Goal: Use online tool/utility: Utilize a website feature to perform a specific function

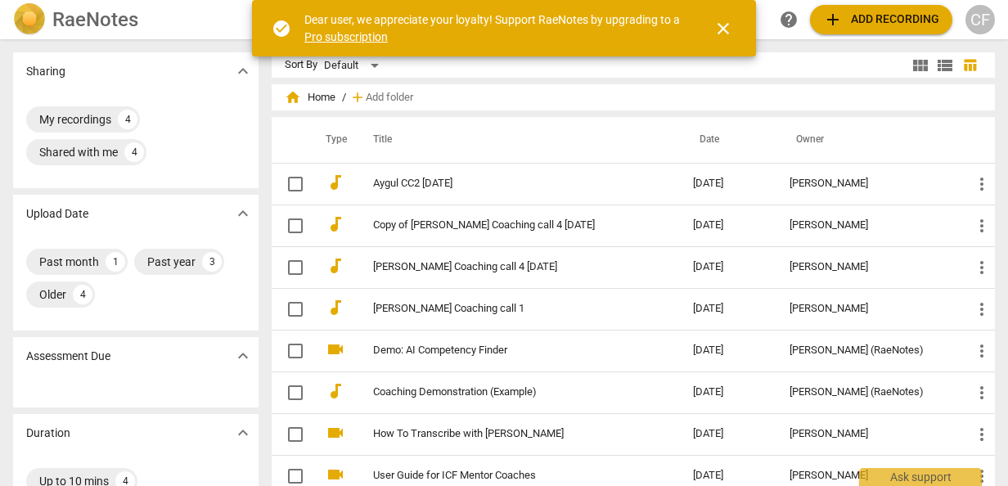
click at [727, 25] on span "close" at bounding box center [723, 29] width 20 height 20
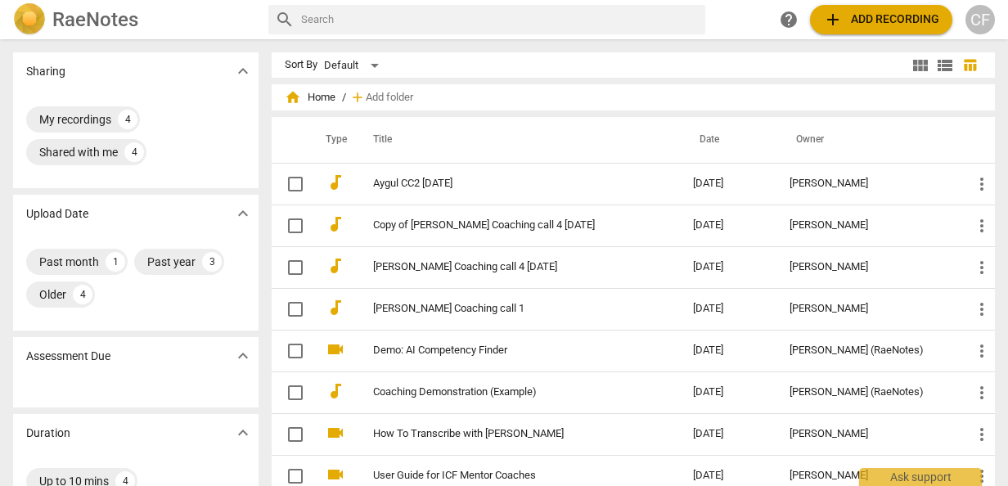
click at [866, 17] on span "add Add recording" at bounding box center [881, 20] width 116 height 20
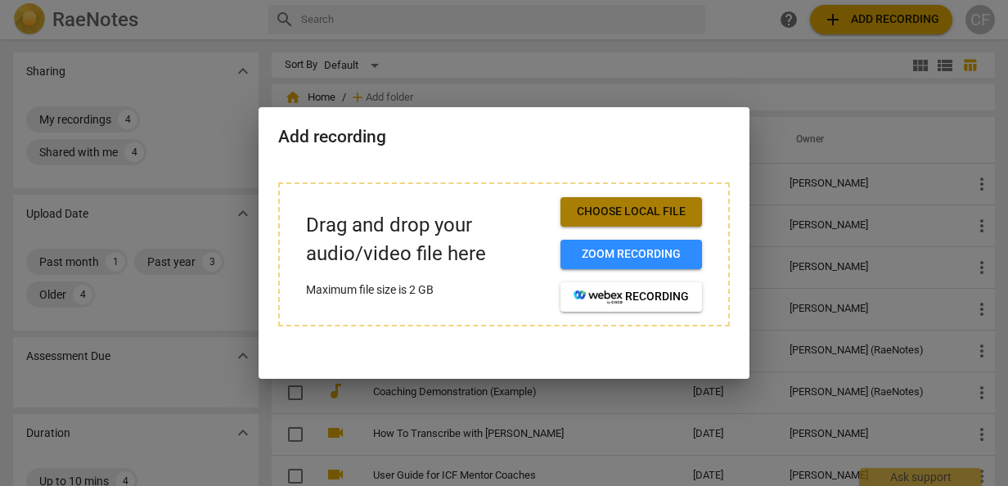
click at [620, 208] on span "Choose local file" at bounding box center [631, 212] width 115 height 16
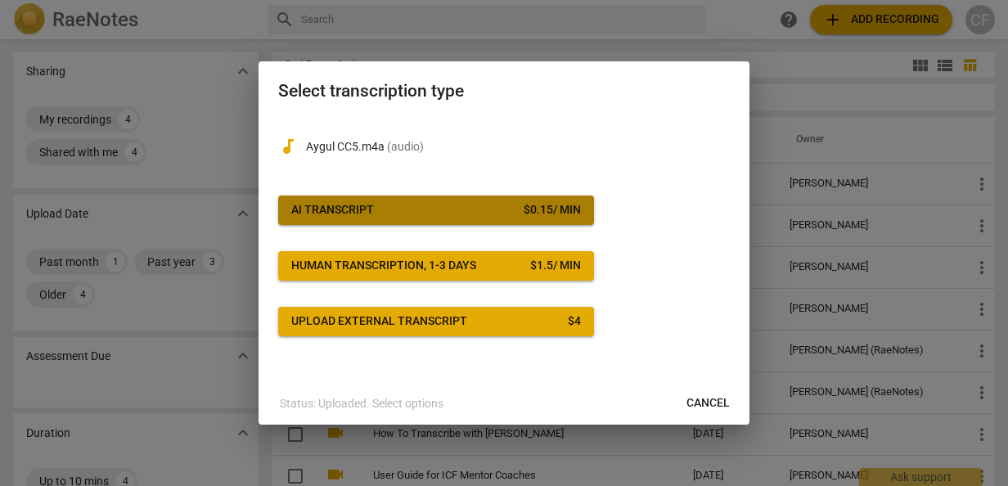
click at [392, 208] on span "AI Transcript $ 0.15 / min" at bounding box center [436, 210] width 290 height 16
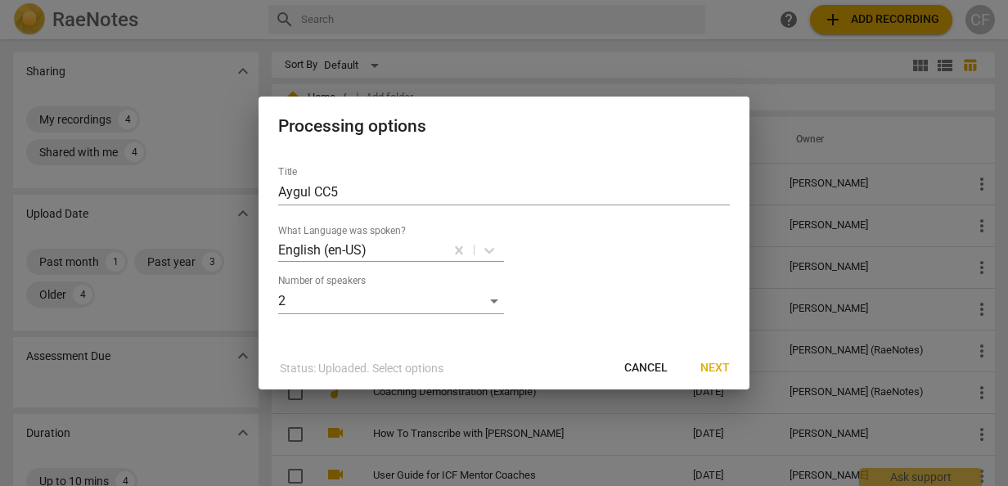
click at [711, 367] on span "Next" at bounding box center [714, 368] width 29 height 16
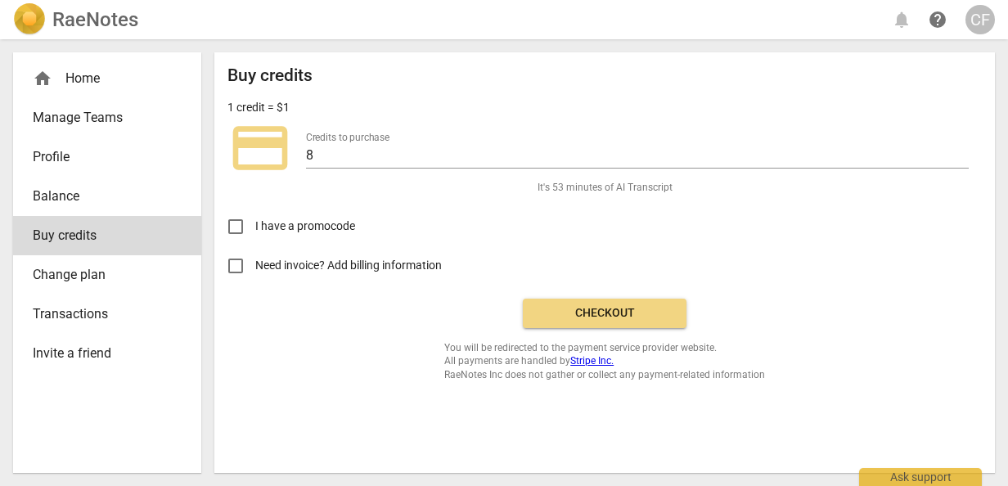
click at [627, 310] on span "Checkout" at bounding box center [604, 313] width 137 height 16
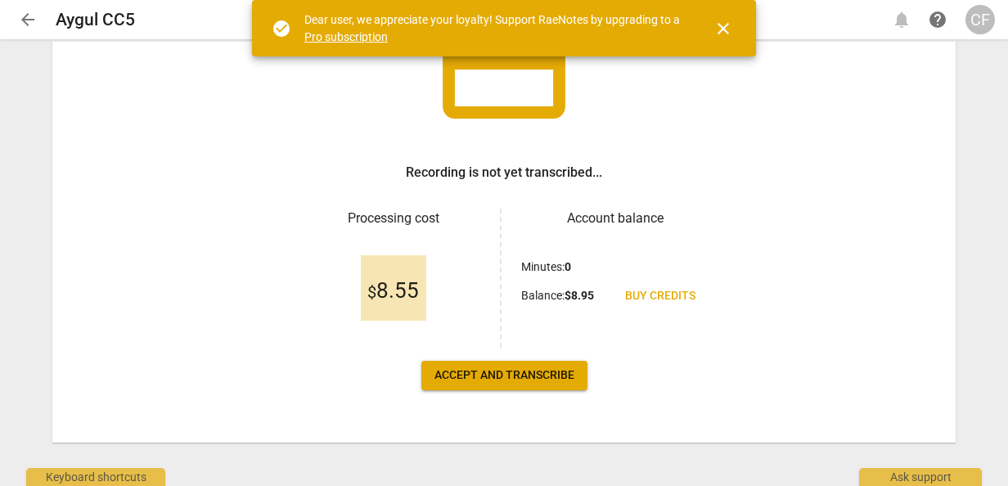
scroll to position [159, 0]
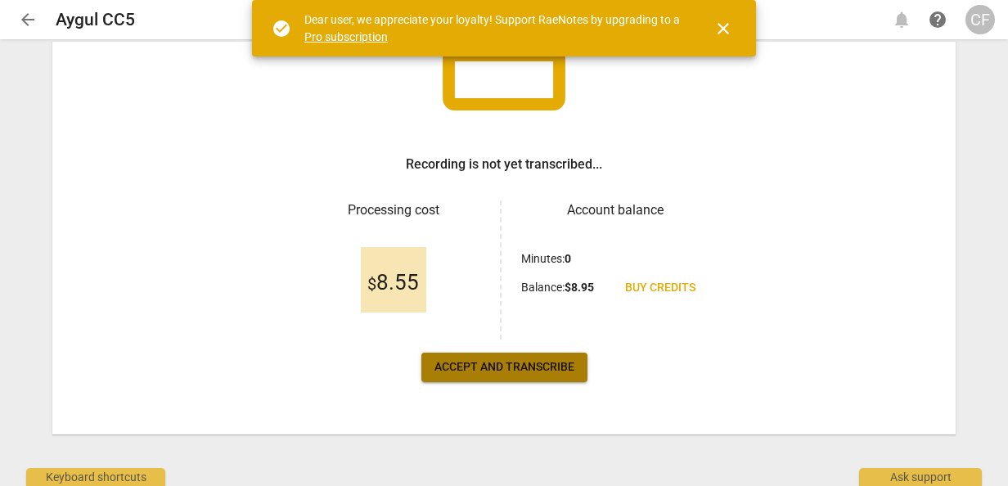
click at [497, 364] on span "Accept and transcribe" at bounding box center [504, 367] width 140 height 16
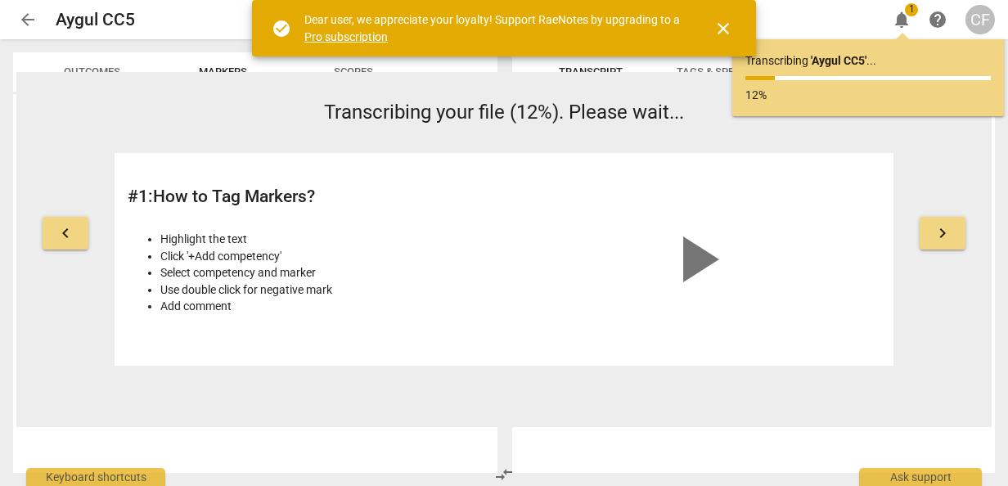
click at [954, 232] on button "keyboard_arrow_right" at bounding box center [943, 233] width 46 height 33
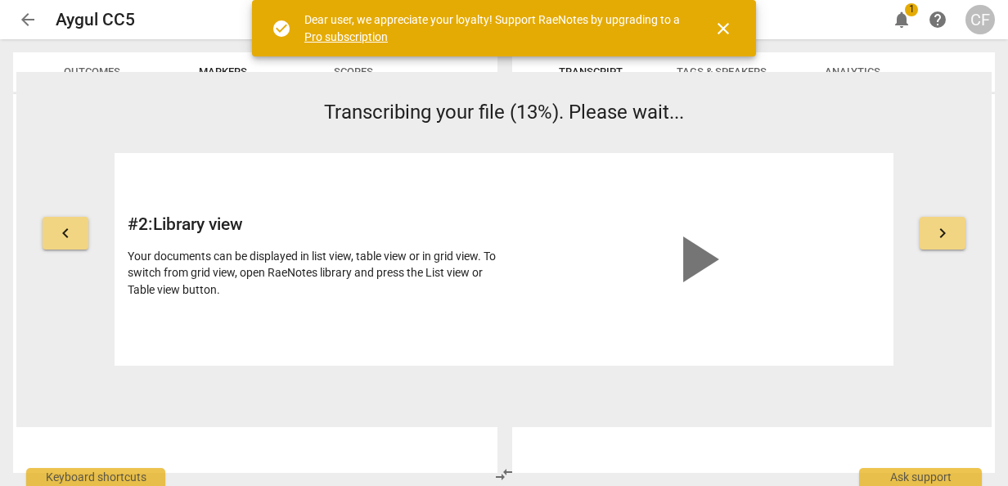
click at [949, 239] on span "keyboard_arrow_right" at bounding box center [943, 233] width 20 height 20
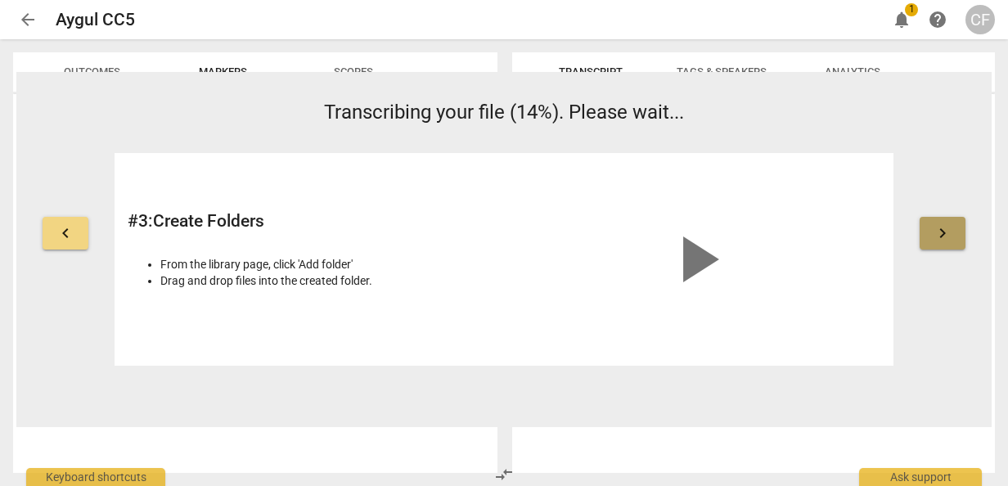
click at [949, 239] on span "keyboard_arrow_right" at bounding box center [943, 233] width 20 height 20
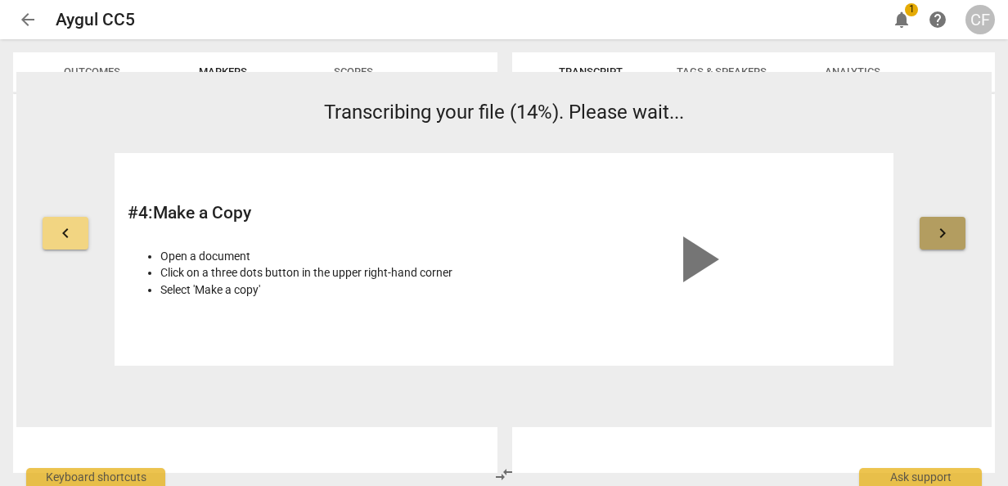
click at [949, 239] on span "keyboard_arrow_right" at bounding box center [943, 233] width 20 height 20
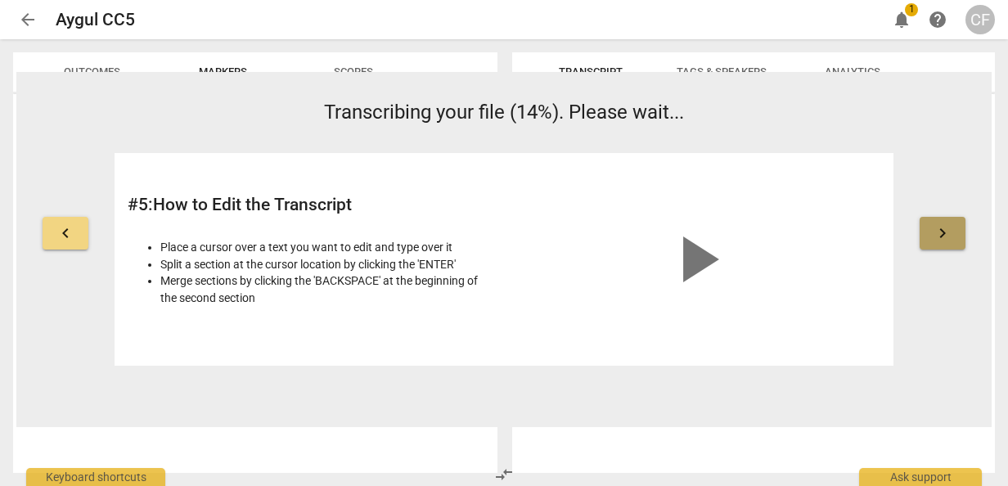
click at [949, 239] on span "keyboard_arrow_right" at bounding box center [943, 233] width 20 height 20
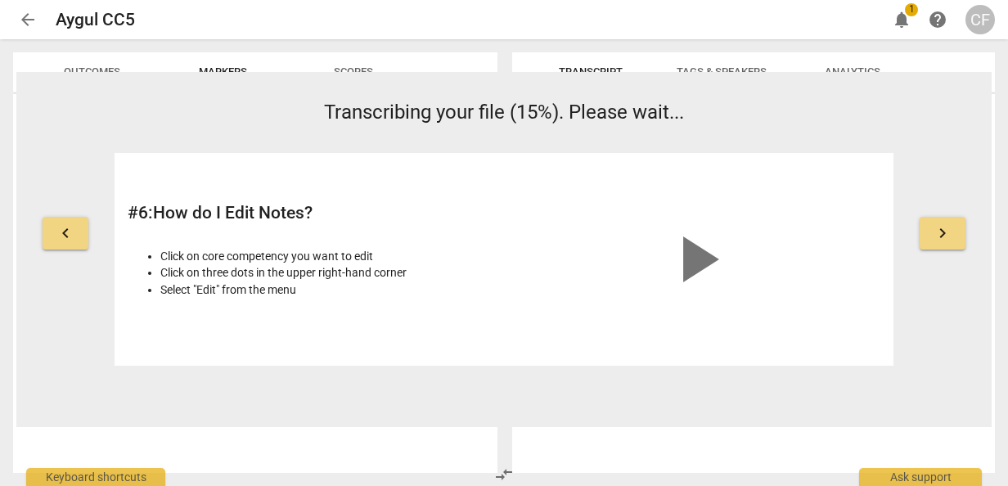
click at [949, 239] on span "keyboard_arrow_right" at bounding box center [943, 233] width 20 height 20
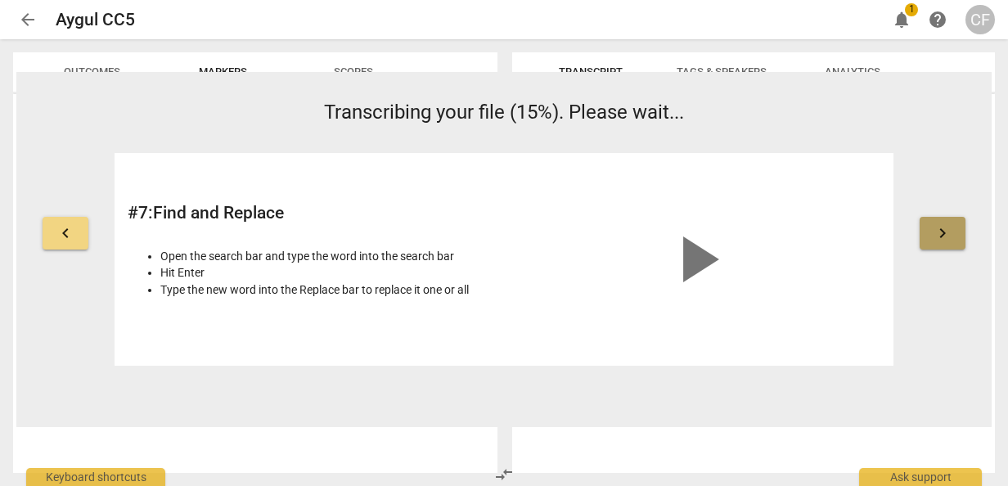
click at [949, 239] on span "keyboard_arrow_right" at bounding box center [943, 233] width 20 height 20
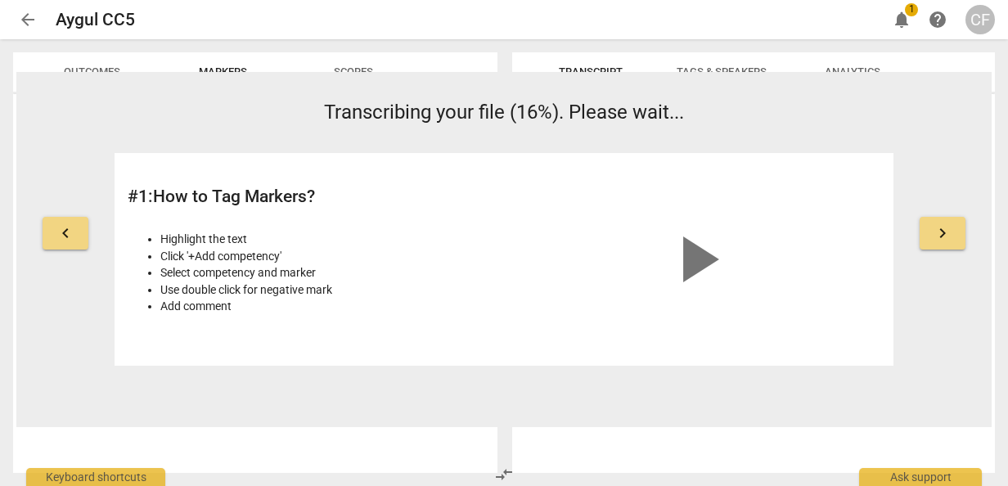
click at [169, 136] on div "Transcribing your file (16%). Please wait... # 1 : How to Tag Markers? Highligh…" at bounding box center [504, 232] width 779 height 268
click at [236, 61] on span "Markers" at bounding box center [223, 72] width 88 height 22
click at [905, 20] on span "notifications" at bounding box center [902, 20] width 20 height 20
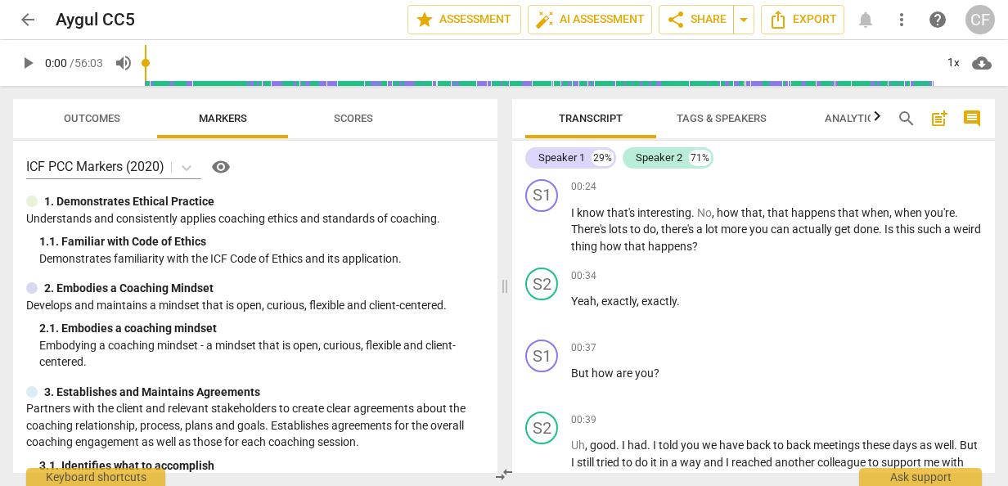
scroll to position [0, 0]
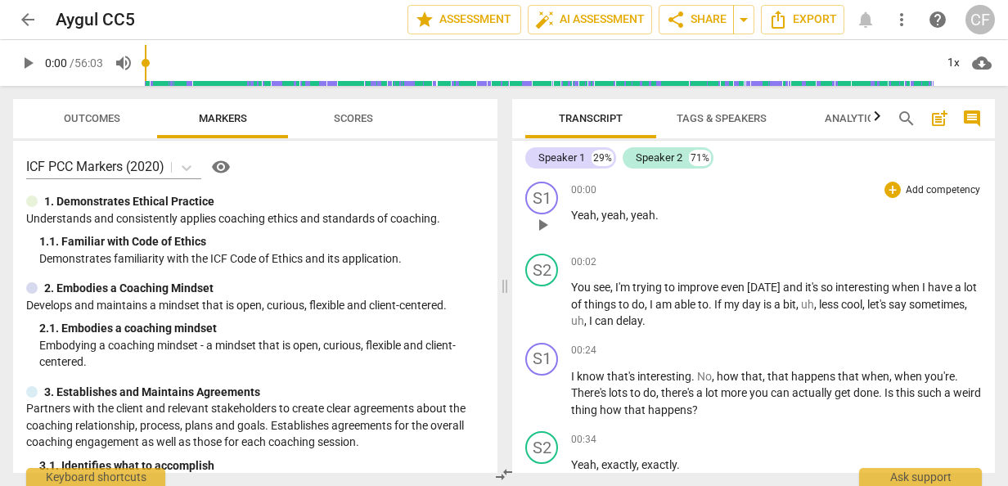
drag, startPoint x: 566, startPoint y: 155, endPoint x: 532, endPoint y: 228, distance: 81.3
click at [532, 228] on div "play_arrow pause" at bounding box center [550, 224] width 42 height 21
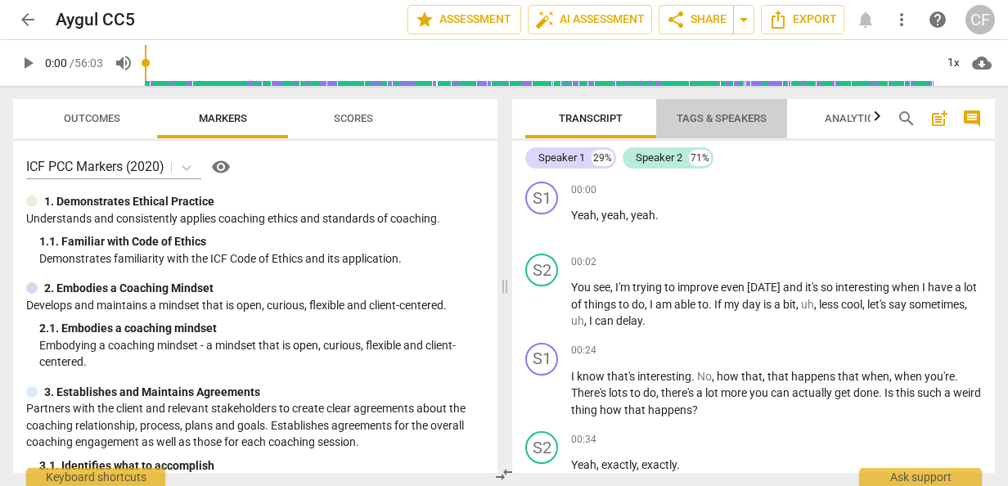
click at [745, 110] on span "Tags & Speakers" at bounding box center [721, 119] width 129 height 22
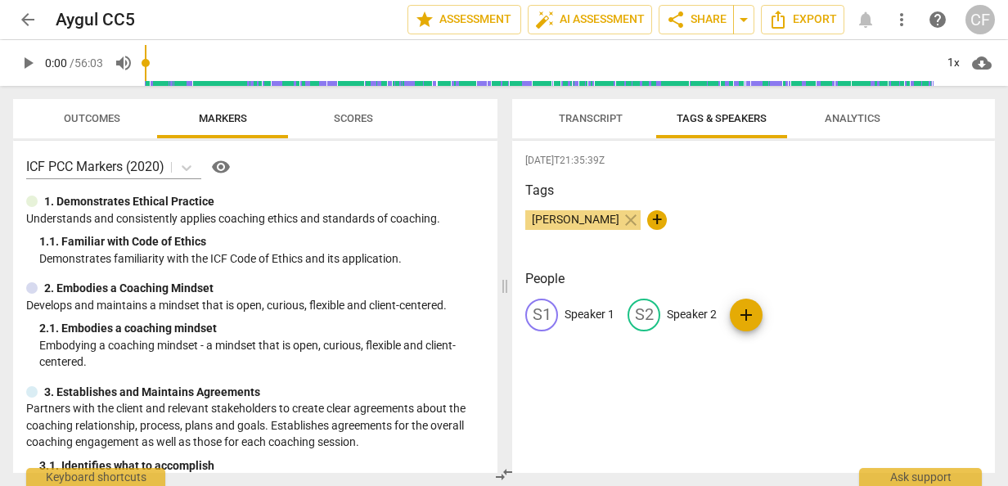
click at [580, 311] on p "Speaker 1" at bounding box center [590, 314] width 50 height 17
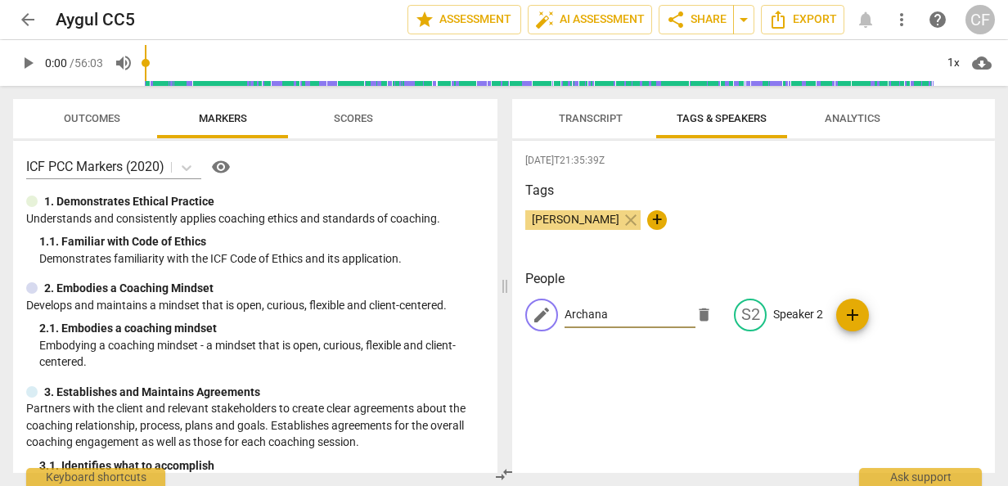
type input "Archana"
click at [792, 319] on p "Speaker 2" at bounding box center [798, 314] width 50 height 17
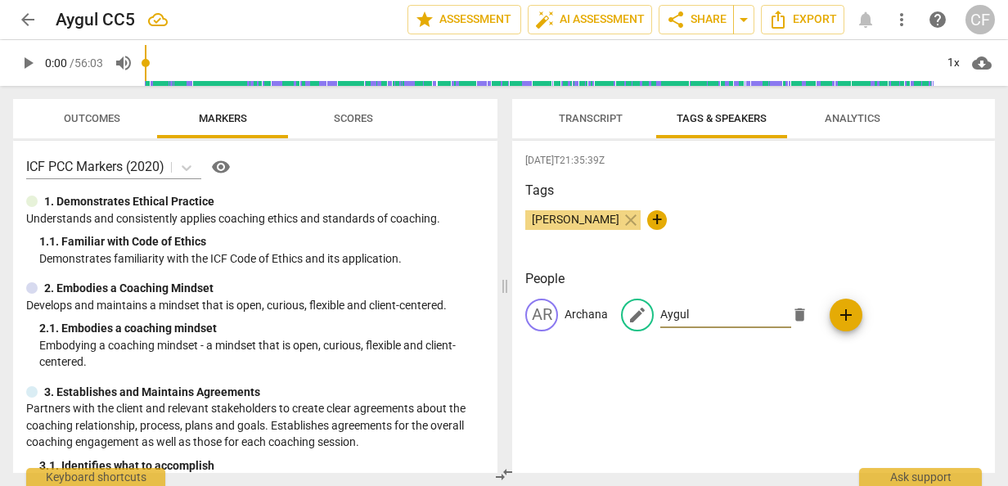
type input "Aygul"
click at [699, 376] on div "[DATE]T21:35:39Z Tags [PERSON_NAME] close + People AR Archana edit Aygul delete…" at bounding box center [753, 307] width 483 height 332
click at [581, 111] on span "Transcript" at bounding box center [590, 119] width 103 height 22
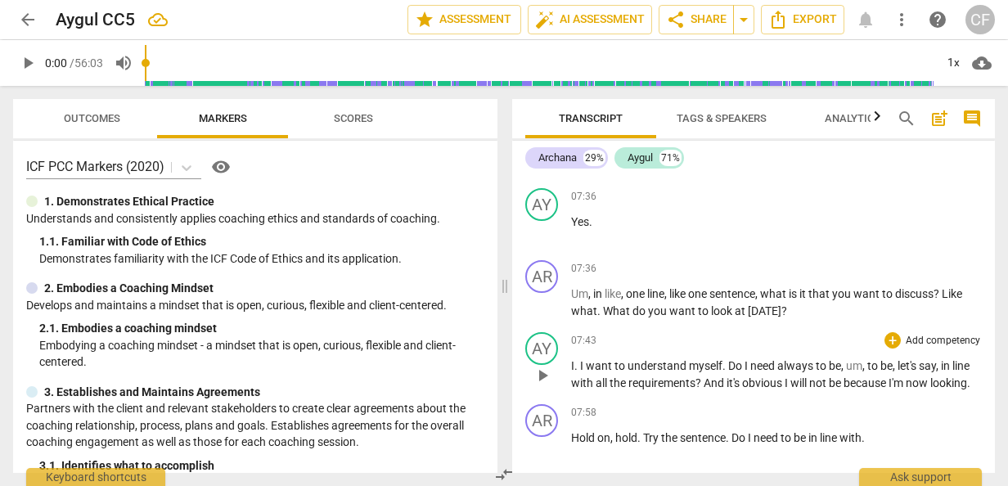
scroll to position [2537, 0]
